Goal: Task Accomplishment & Management: Manage account settings

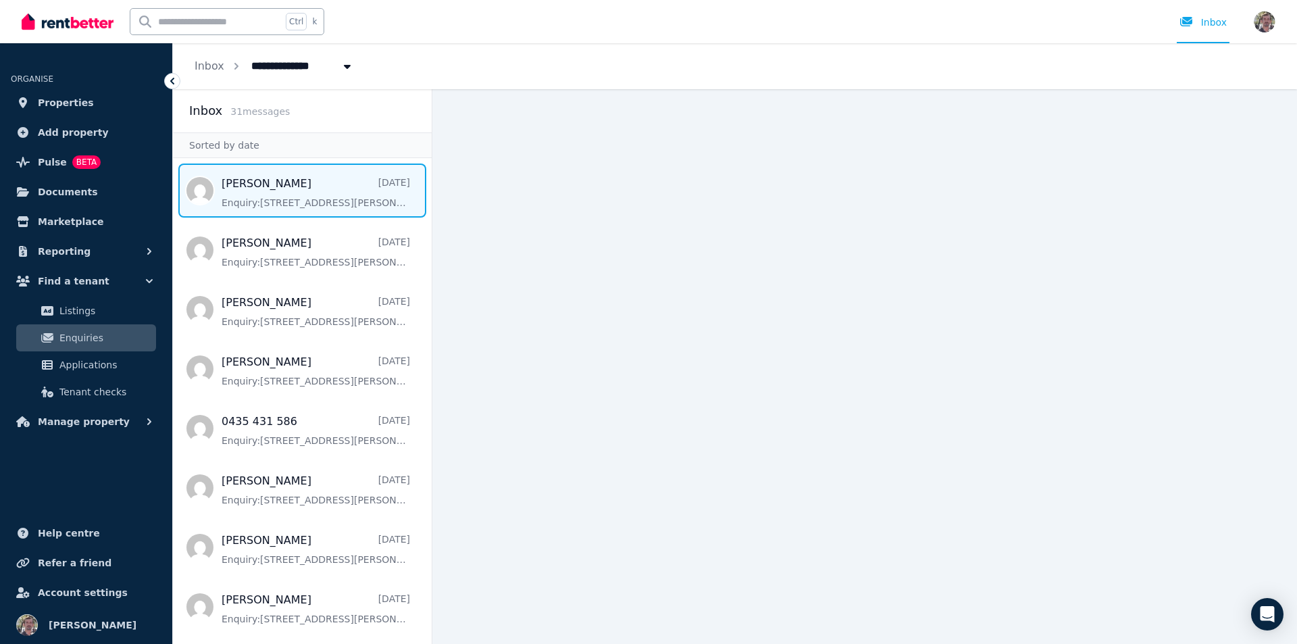
click at [299, 218] on span "Message list" at bounding box center [302, 190] width 259 height 54
